Goal: Task Accomplishment & Management: Manage account settings

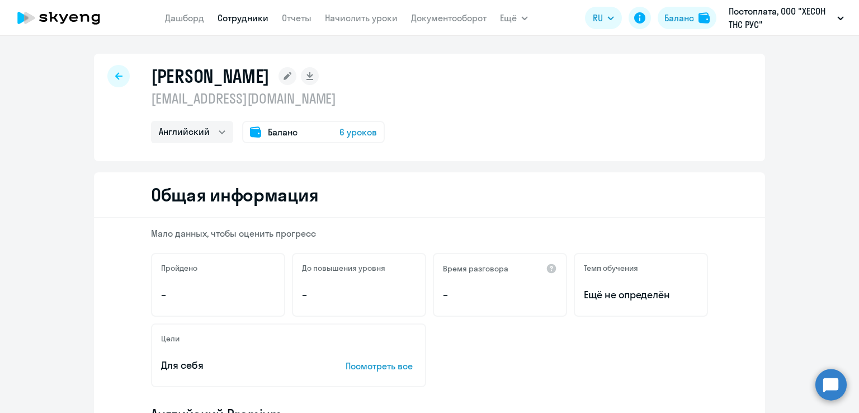
select select "english"
click at [215, 77] on h1 "[PERSON_NAME]" at bounding box center [210, 76] width 119 height 22
click at [254, 21] on link "Сотрудники" at bounding box center [243, 17] width 51 height 11
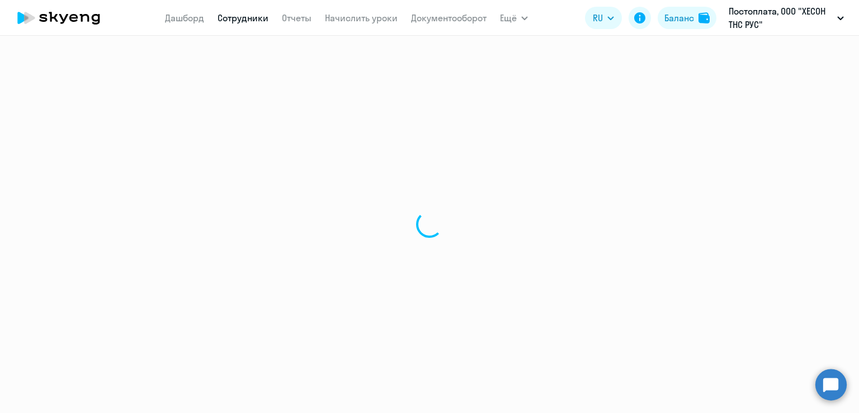
select select "30"
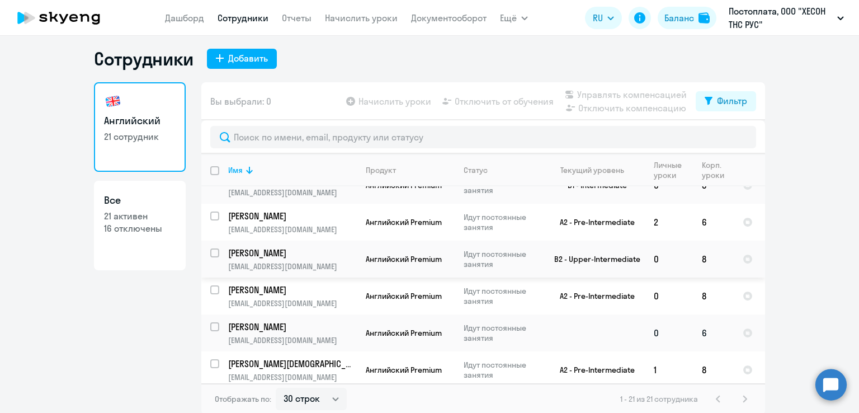
scroll to position [7, 0]
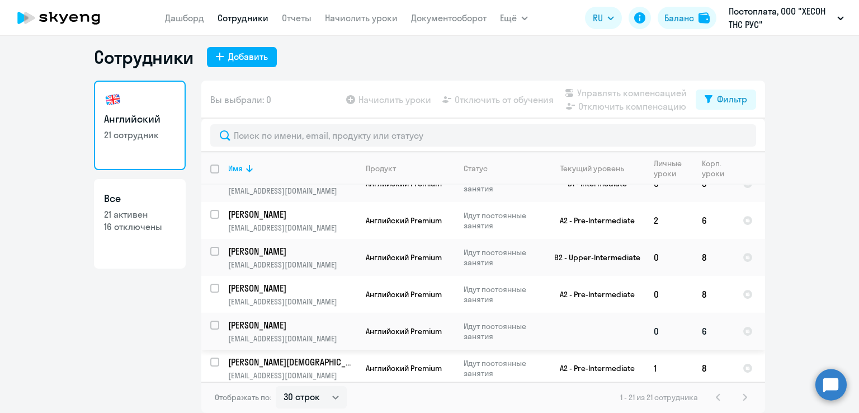
click at [210, 320] on input "select row 42371005" at bounding box center [221, 331] width 22 height 22
checkbox input "true"
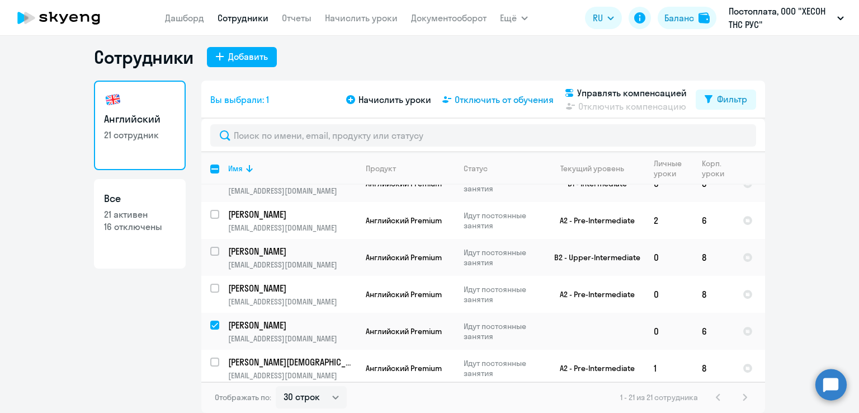
click at [490, 102] on span "Отключить от обучения" at bounding box center [504, 99] width 99 height 13
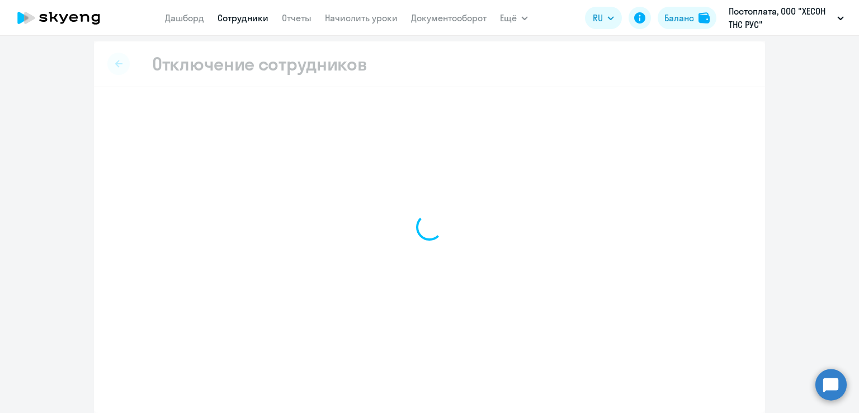
scroll to position [3, 0]
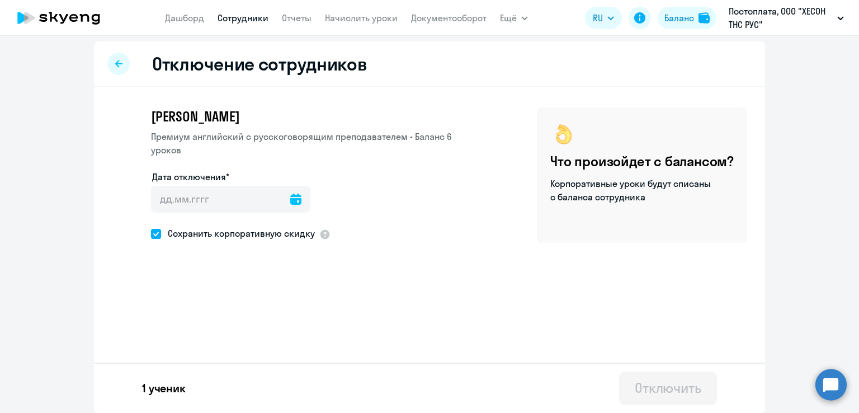
click at [290, 200] on icon at bounding box center [295, 199] width 11 height 11
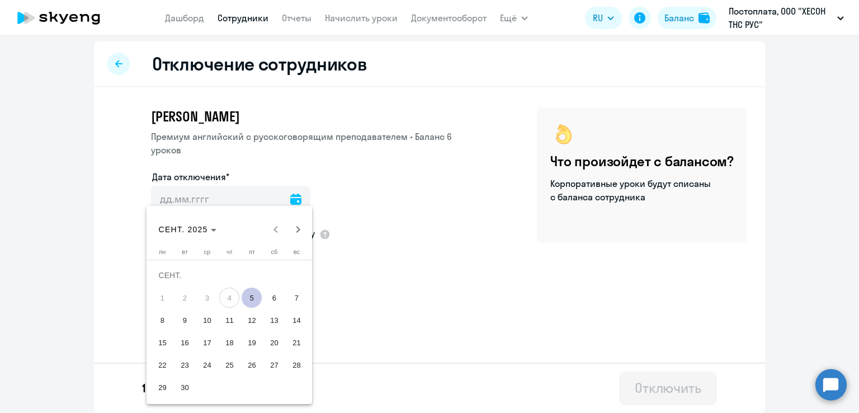
click at [252, 296] on span "5" at bounding box center [252, 297] width 20 height 20
type input "[DATE]"
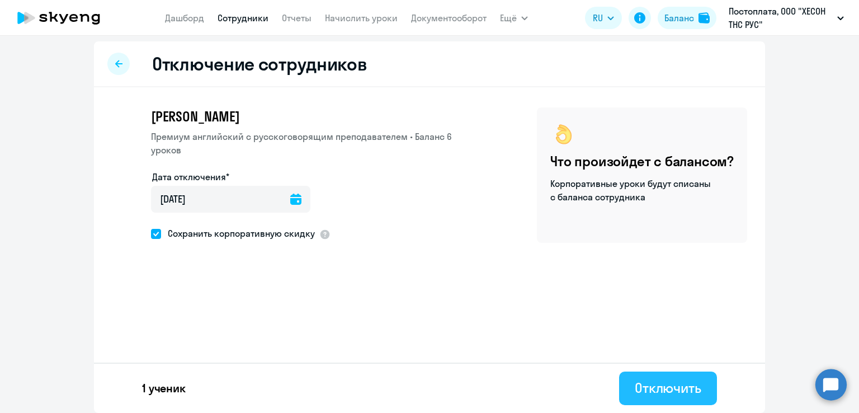
click at [661, 386] on div "Отключить" at bounding box center [668, 388] width 67 height 18
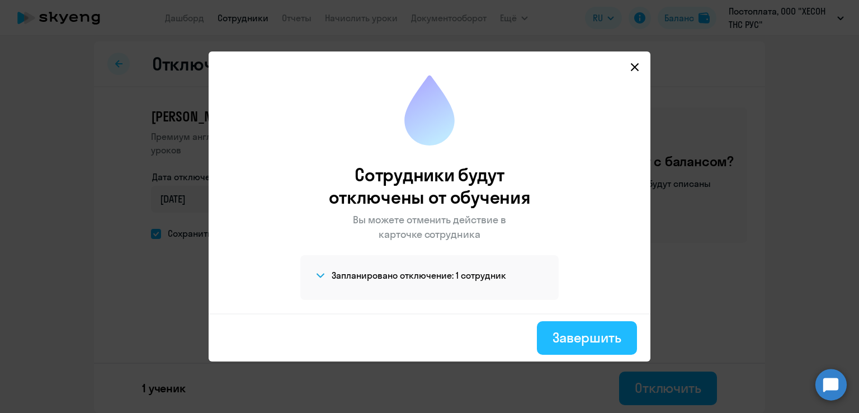
click at [592, 332] on div "Завершить" at bounding box center [587, 337] width 69 height 18
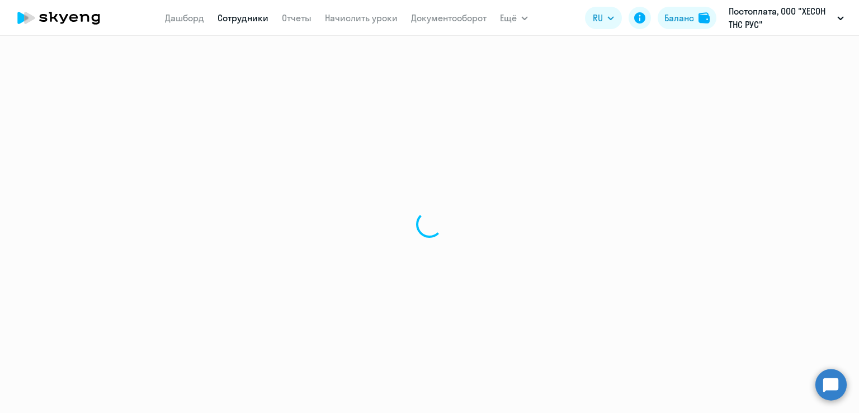
select select "30"
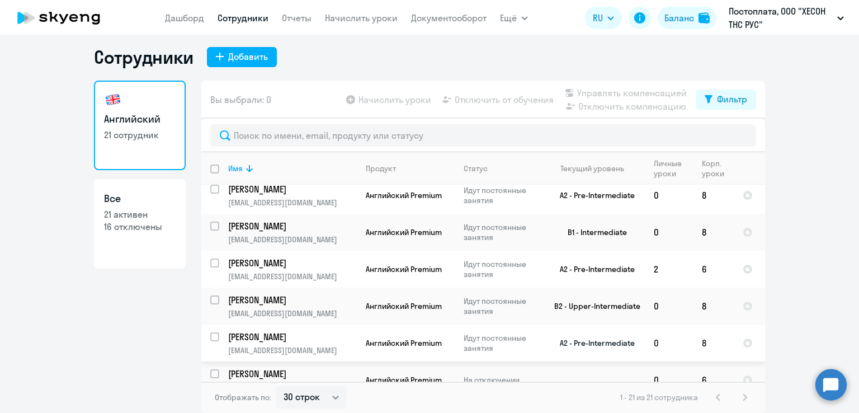
scroll to position [583, 0]
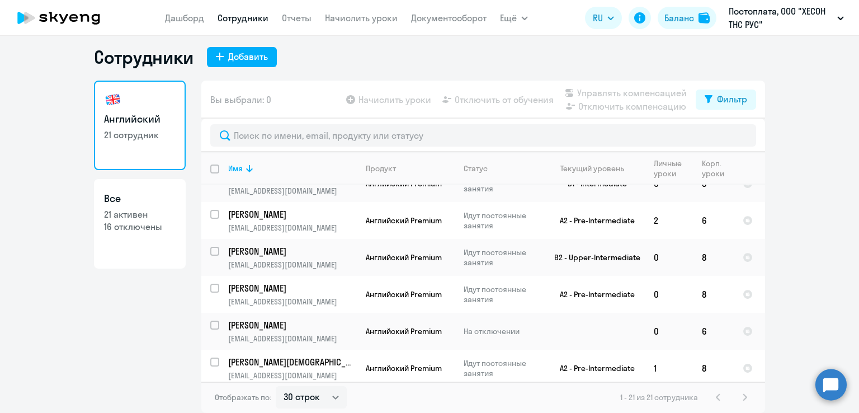
click at [128, 221] on p "16 отключены" at bounding box center [140, 226] width 72 height 12
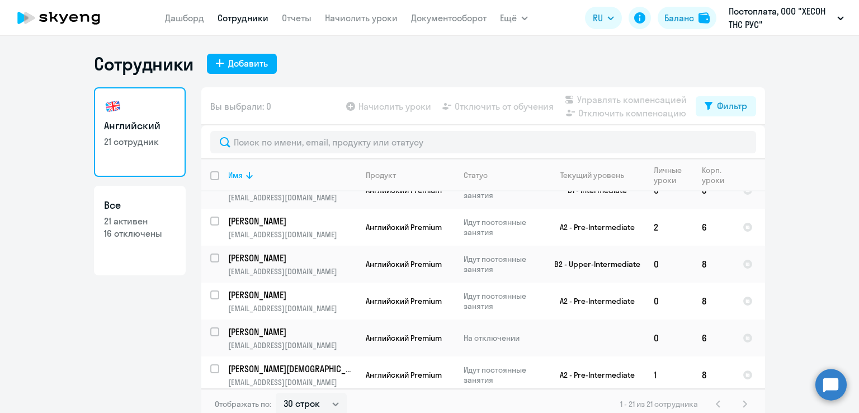
select select "30"
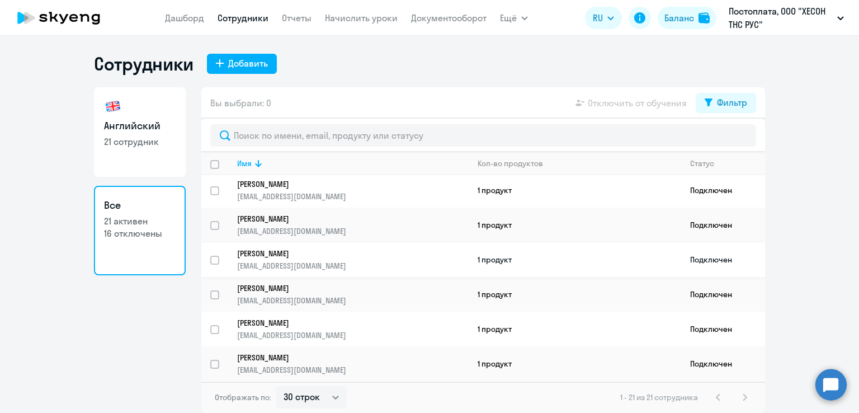
scroll to position [531, 0]
click at [731, 102] on div "Фильтр" at bounding box center [732, 102] width 30 height 13
click at [737, 139] on span at bounding box center [737, 139] width 19 height 11
click at [728, 139] on input "checkbox" at bounding box center [728, 139] width 1 height 1
checkbox input "true"
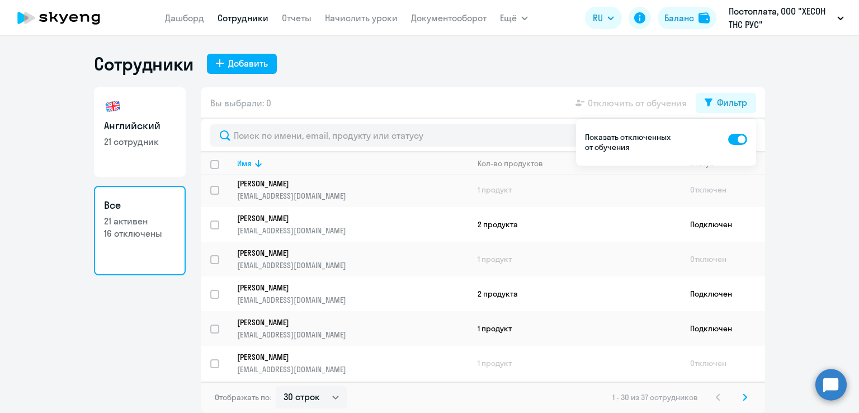
scroll to position [623, 0]
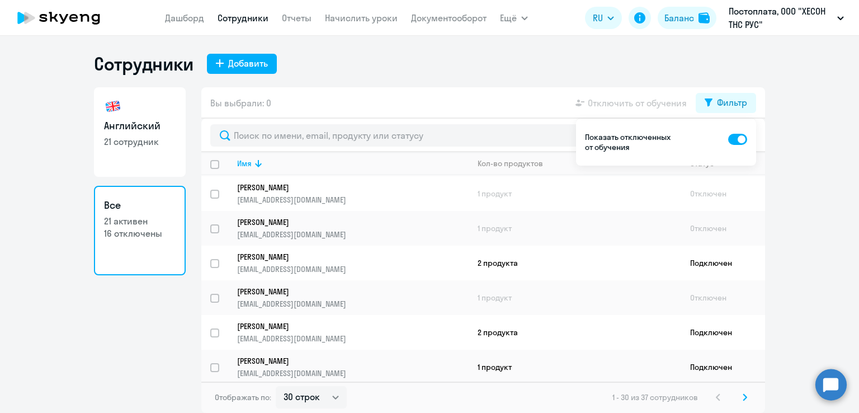
click at [136, 130] on h3 "Английский" at bounding box center [140, 126] width 72 height 15
select select "30"
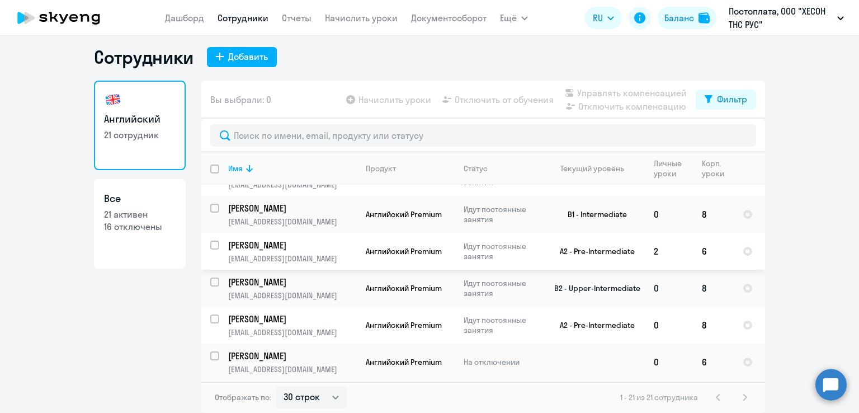
scroll to position [583, 0]
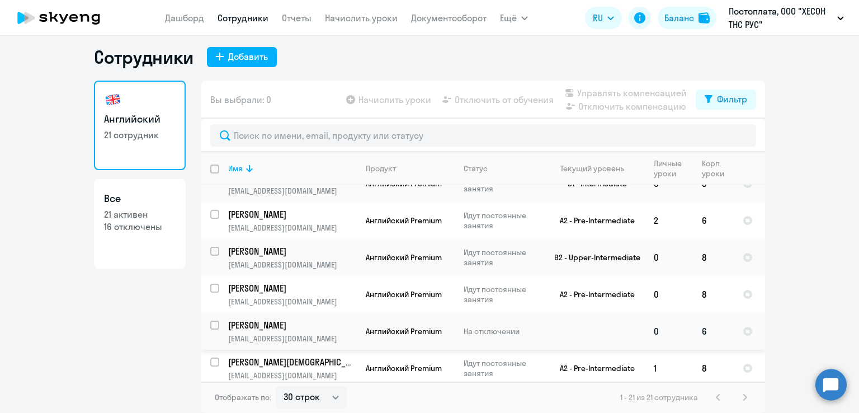
click at [330, 320] on p "[PERSON_NAME]" at bounding box center [291, 325] width 126 height 12
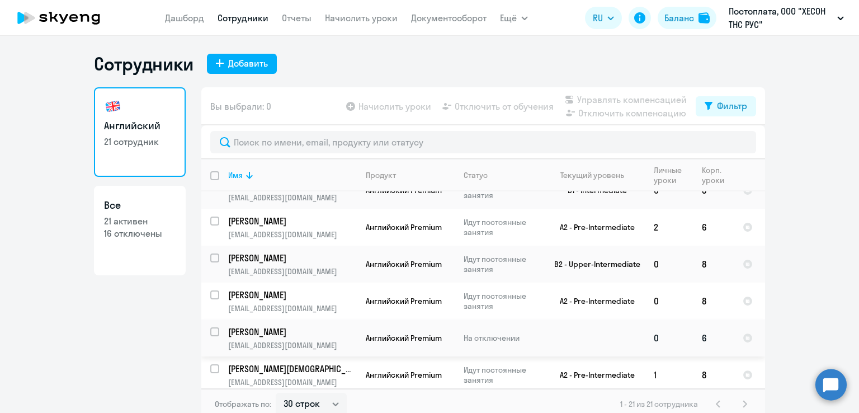
select select "english"
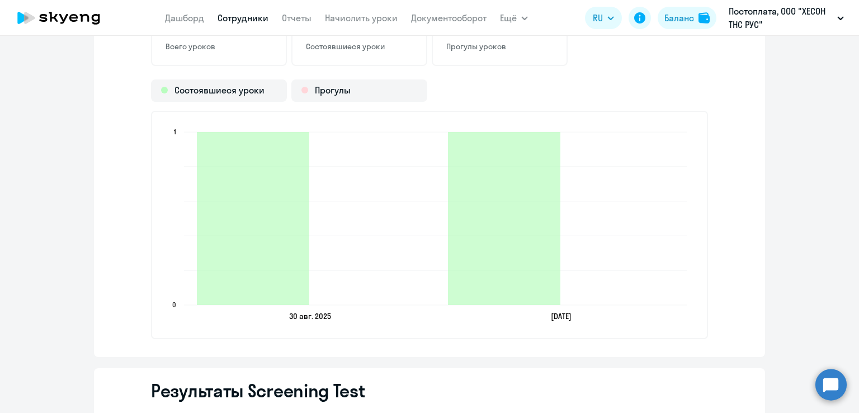
scroll to position [1454, 0]
